Goal: Navigation & Orientation: Find specific page/section

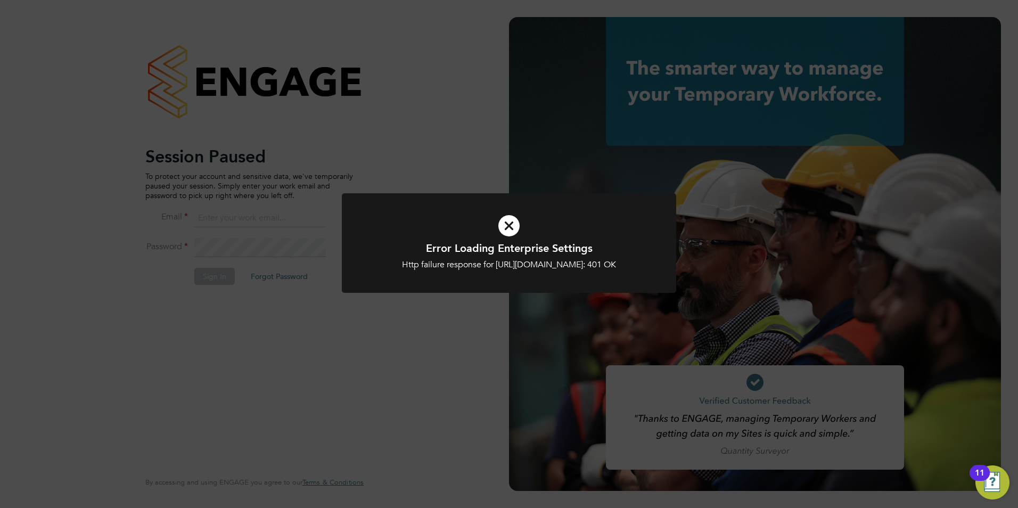
type input "[PERSON_NAME][EMAIL_ADDRESS][DOMAIN_NAME]"
click at [450, 293] on div at bounding box center [509, 243] width 334 height 100
click at [441, 333] on div "Error Loading Enterprise Settings Http failure response for [URL][DOMAIN_NAME]:…" at bounding box center [509, 254] width 1018 height 508
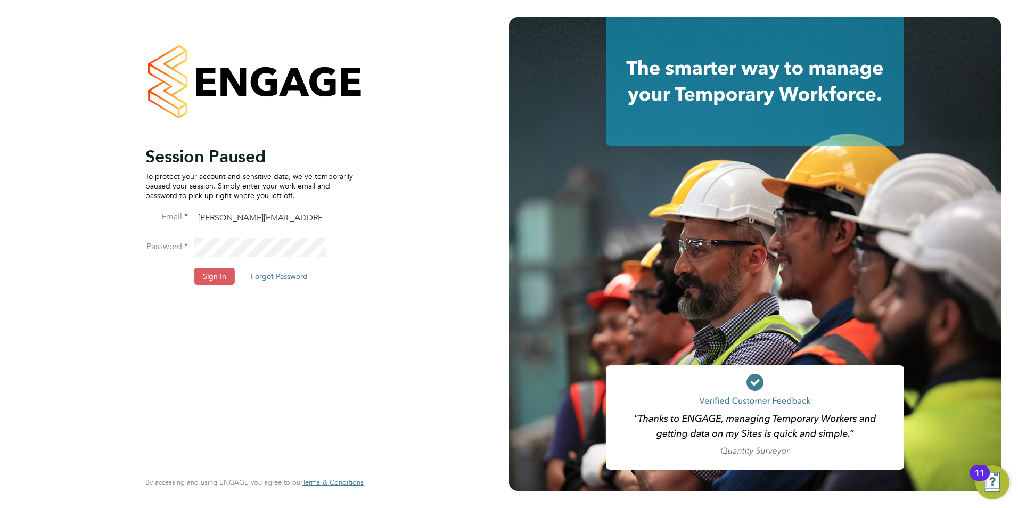
click at [232, 283] on button "Sign In" at bounding box center [214, 276] width 40 height 17
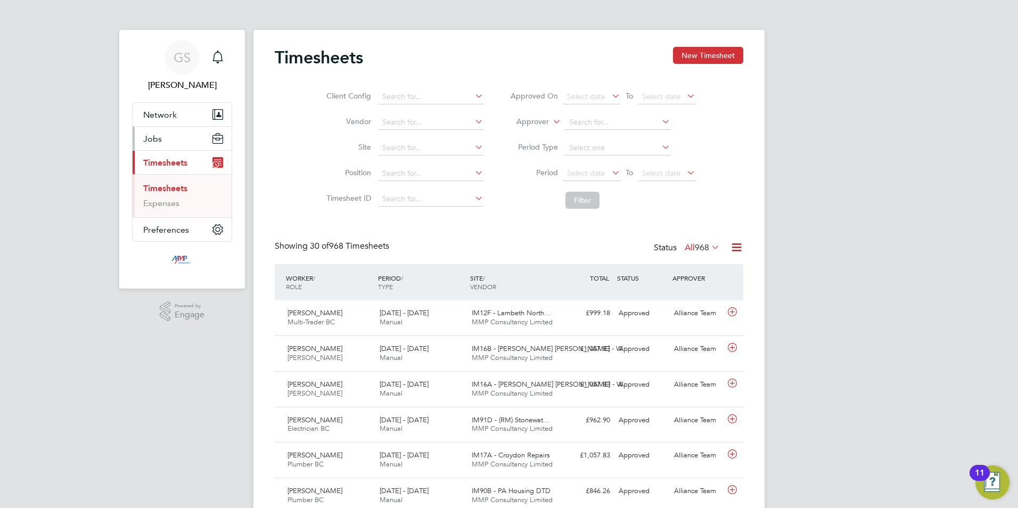
click at [150, 140] on span "Jobs" at bounding box center [152, 139] width 19 height 10
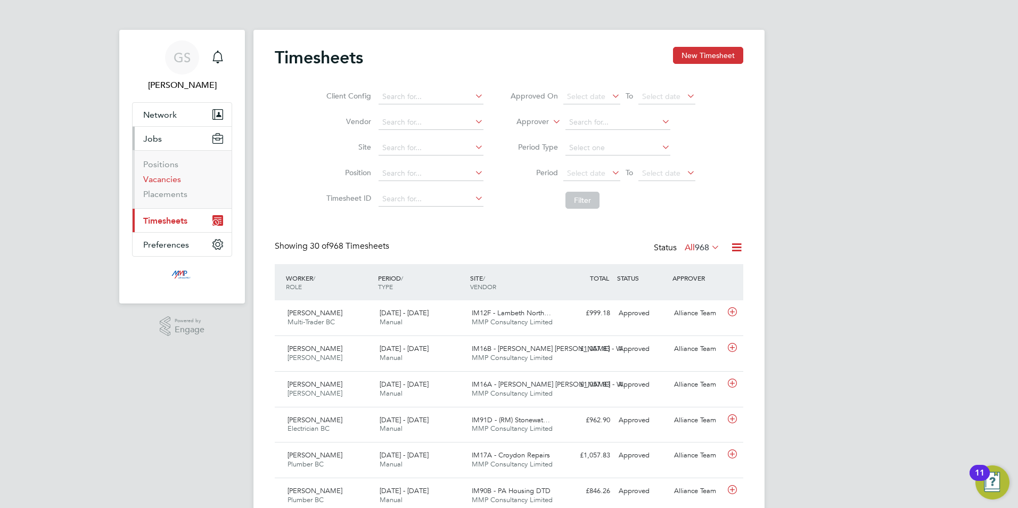
click at [155, 179] on link "Vacancies" at bounding box center [162, 179] width 38 height 10
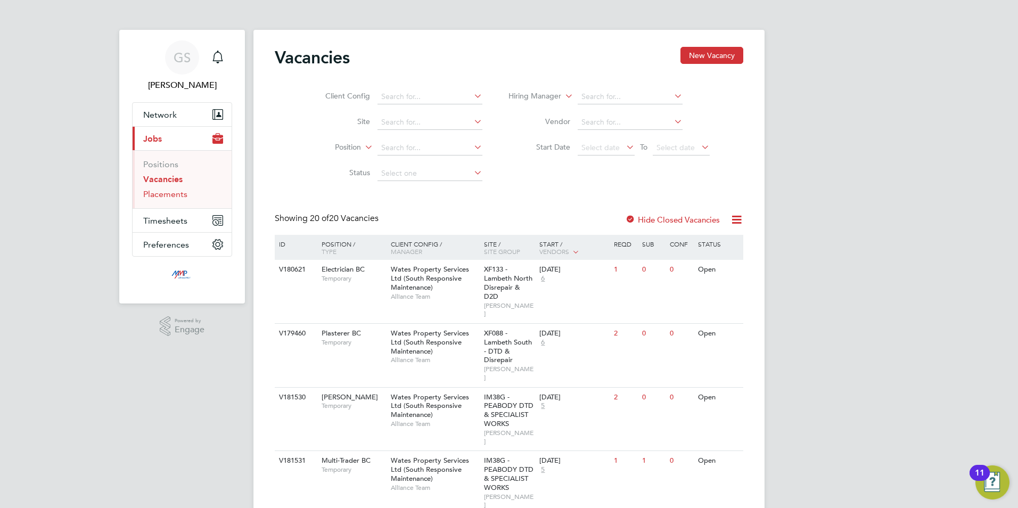
click at [163, 196] on link "Placements" at bounding box center [165, 194] width 44 height 10
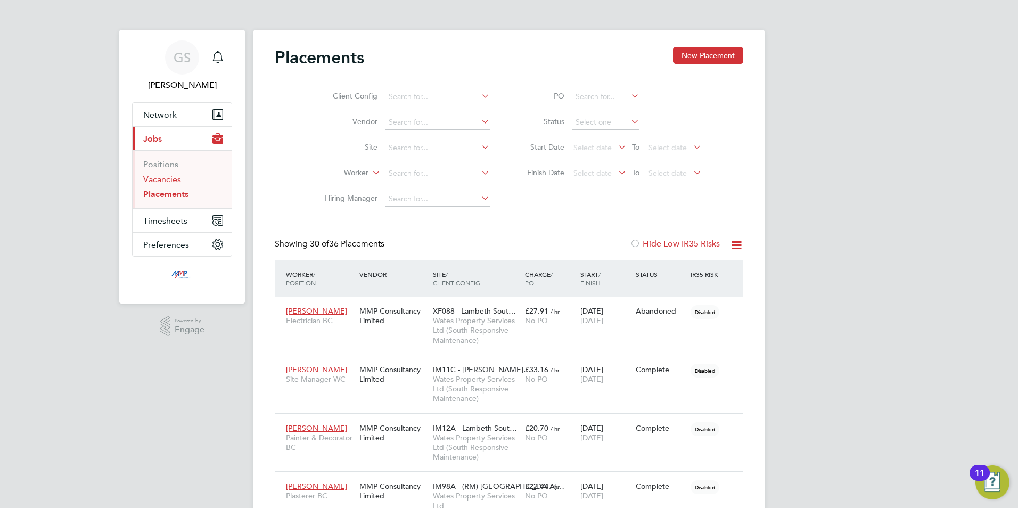
click at [162, 183] on link "Vacancies" at bounding box center [162, 179] width 38 height 10
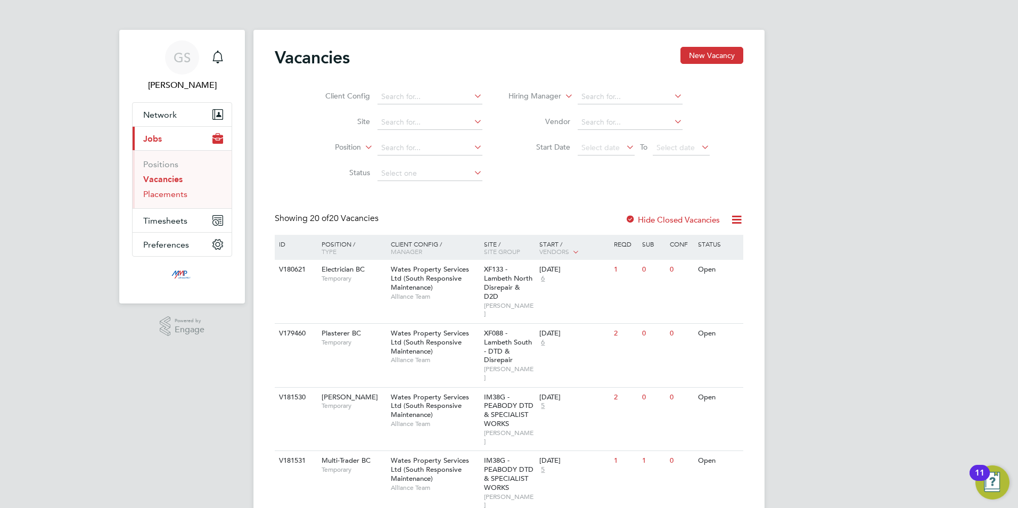
click at [169, 194] on link "Placements" at bounding box center [165, 194] width 44 height 10
